Goal: Information Seeking & Learning: Learn about a topic

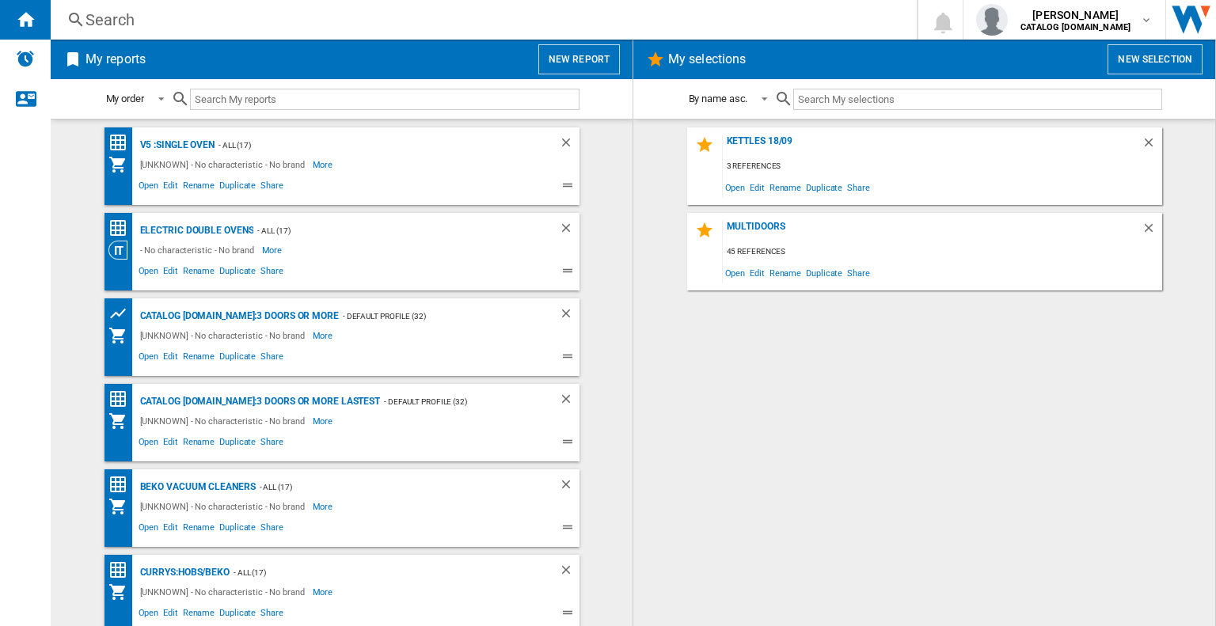
click at [335, 17] on div "Search" at bounding box center [480, 20] width 790 height 22
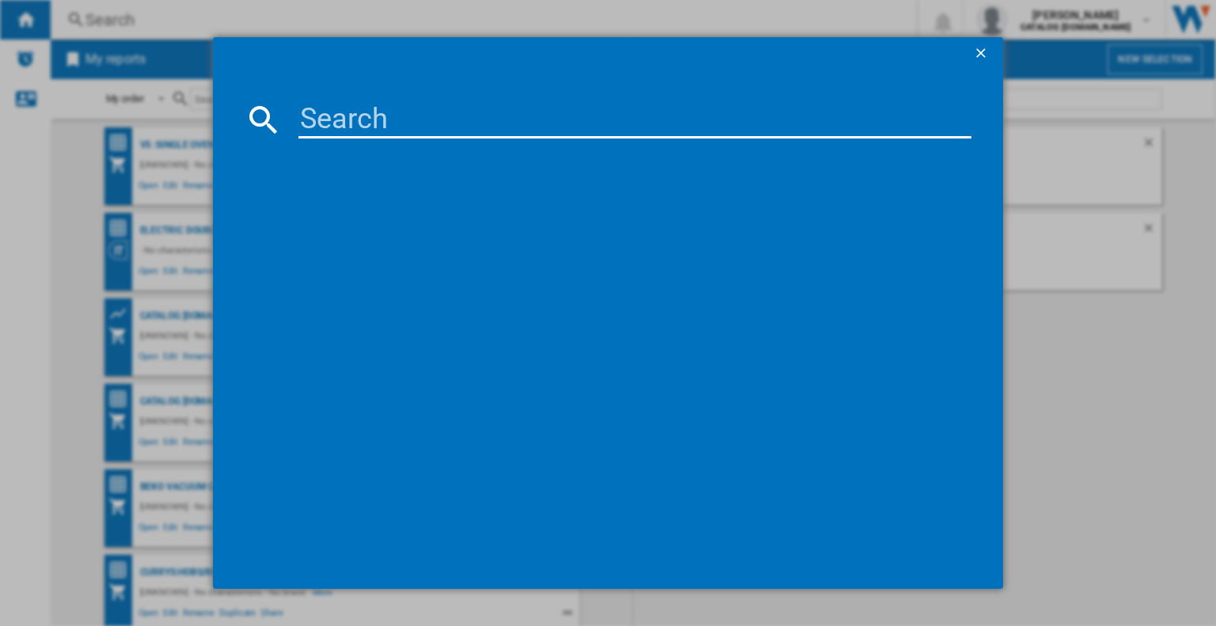
click at [387, 120] on input at bounding box center [634, 120] width 673 height 38
paste input "BM3WT3841W"
type input "BM3WT3841W"
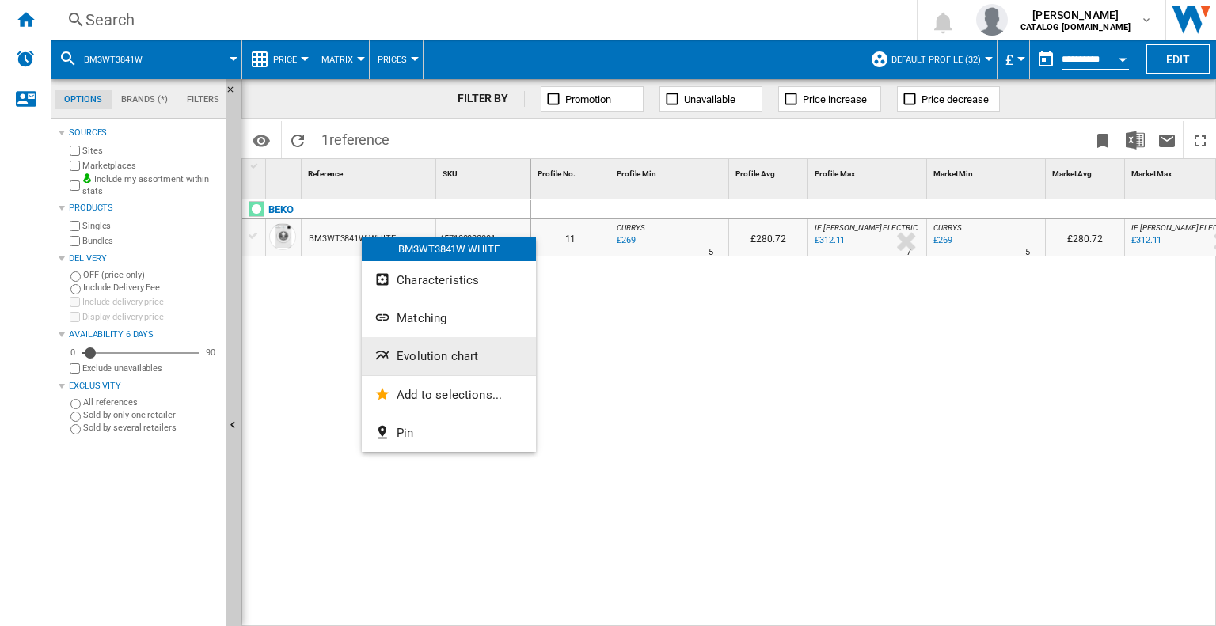
click at [409, 351] on span "Evolution chart" at bounding box center [438, 356] width 82 height 14
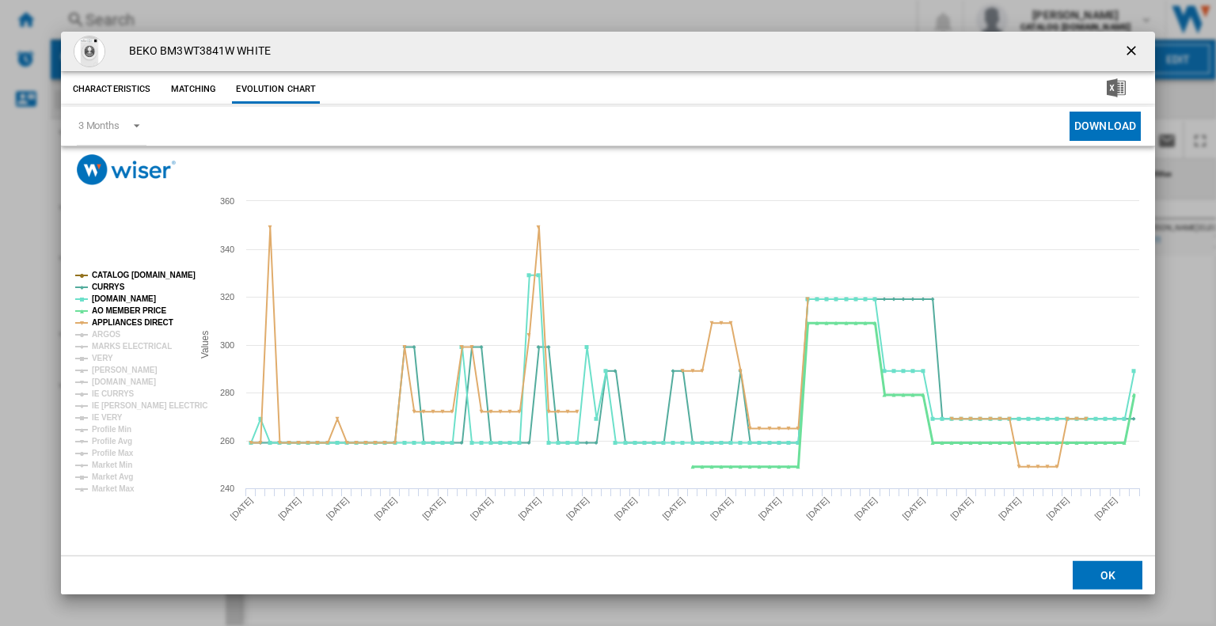
click at [145, 307] on tspan "AO MEMBER PRICE" at bounding box center [129, 310] width 74 height 9
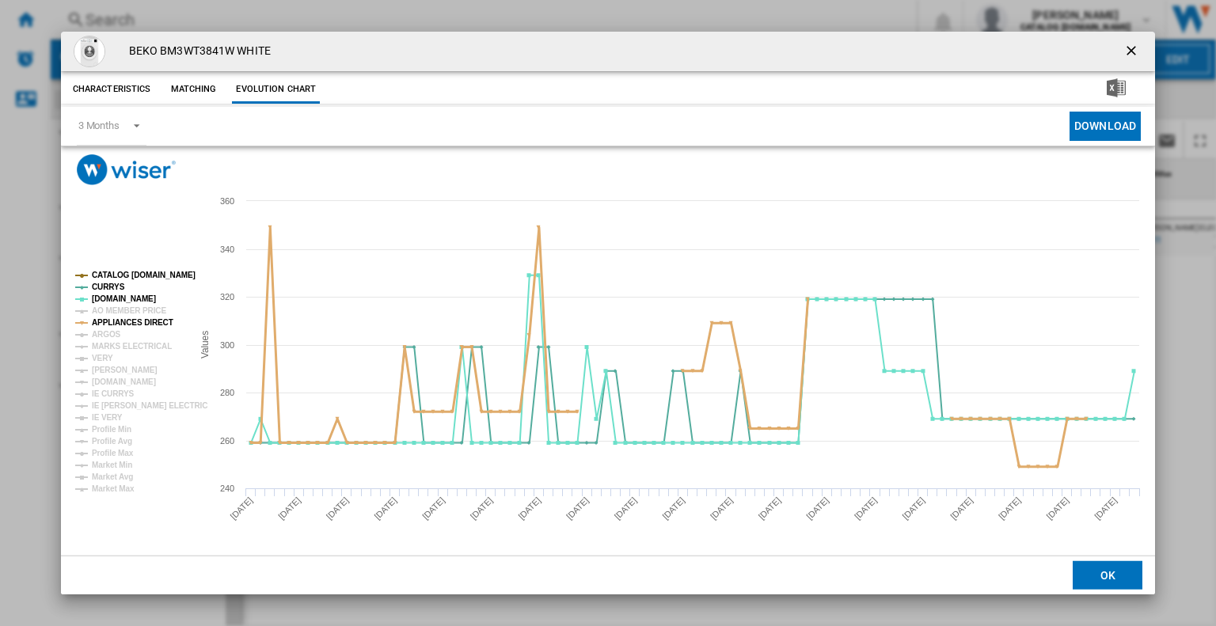
click at [136, 321] on tspan "APPLIANCES DIRECT" at bounding box center [133, 322] width 82 height 9
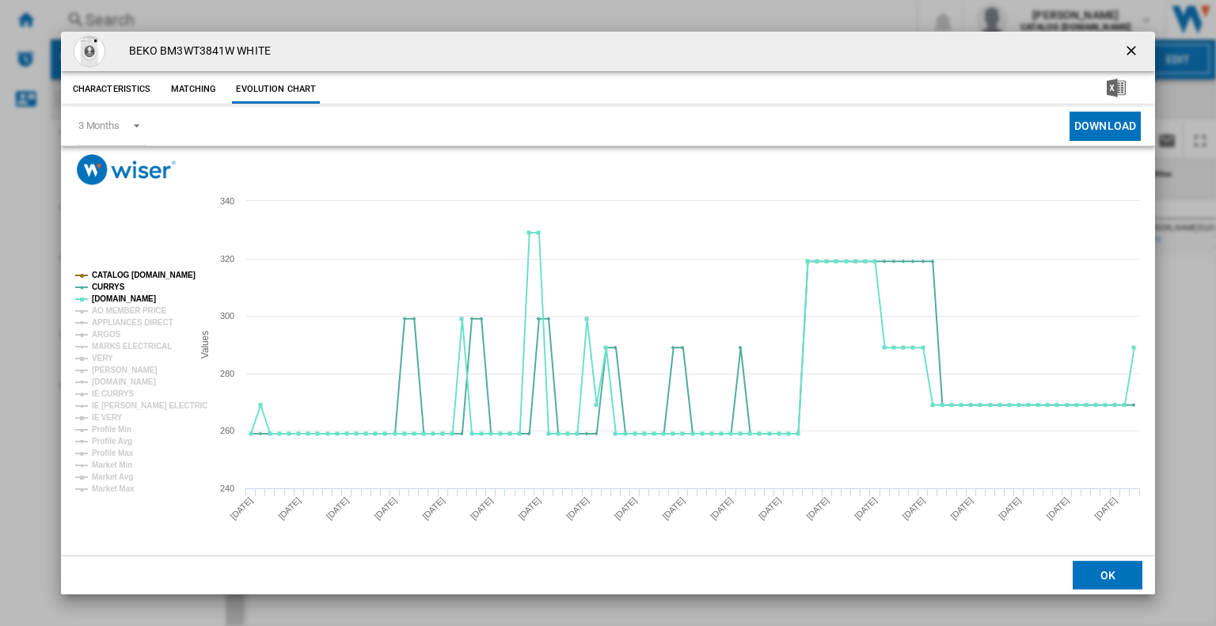
click at [151, 273] on tspan "CATALOG [DOMAIN_NAME]" at bounding box center [144, 275] width 104 height 9
drag, startPoint x: 114, startPoint y: 280, endPoint x: 45, endPoint y: 354, distance: 100.8
click at [45, 354] on div "BEKO BM3WT3841W WHITE Characteristics Matching Evolution chart price -£1 delive…" at bounding box center [608, 313] width 1216 height 626
